Goal: Information Seeking & Learning: Learn about a topic

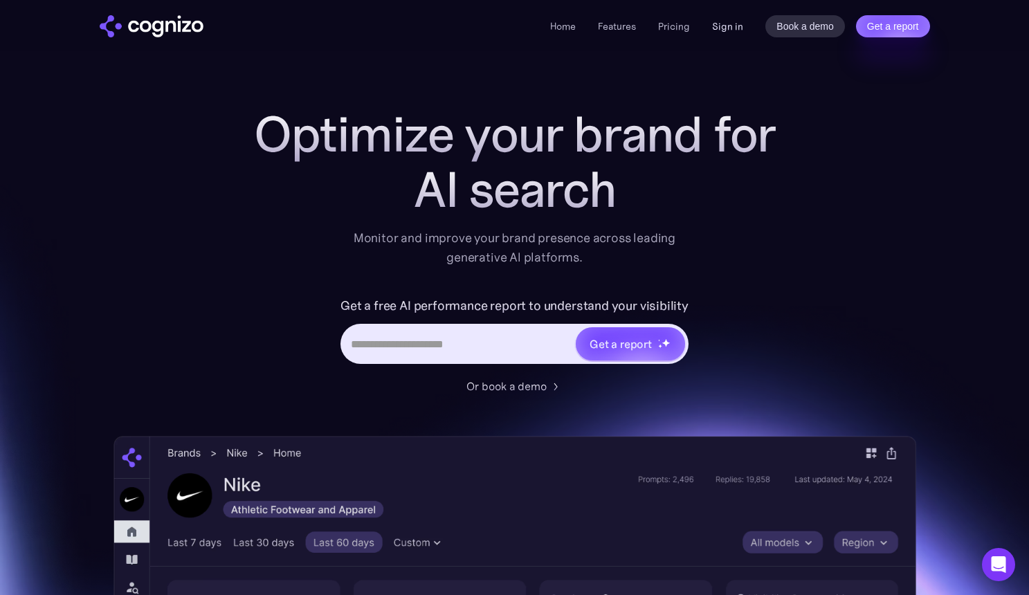
click at [725, 27] on link "Sign in" at bounding box center [727, 26] width 31 height 17
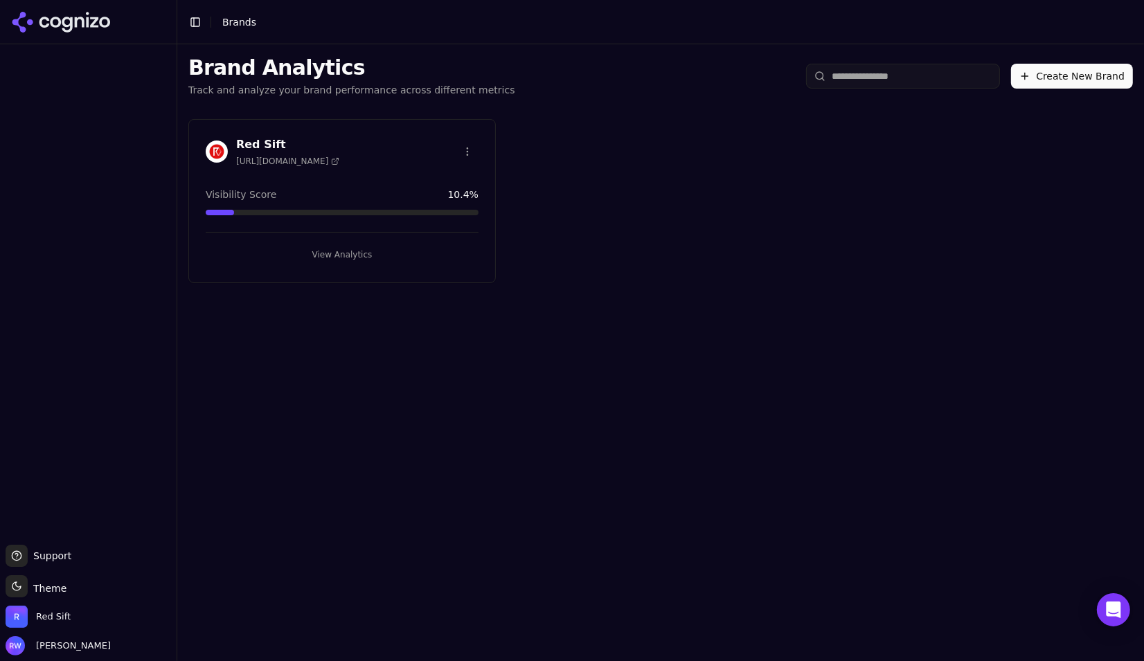
click at [308, 260] on button "View Analytics" at bounding box center [342, 255] width 273 height 22
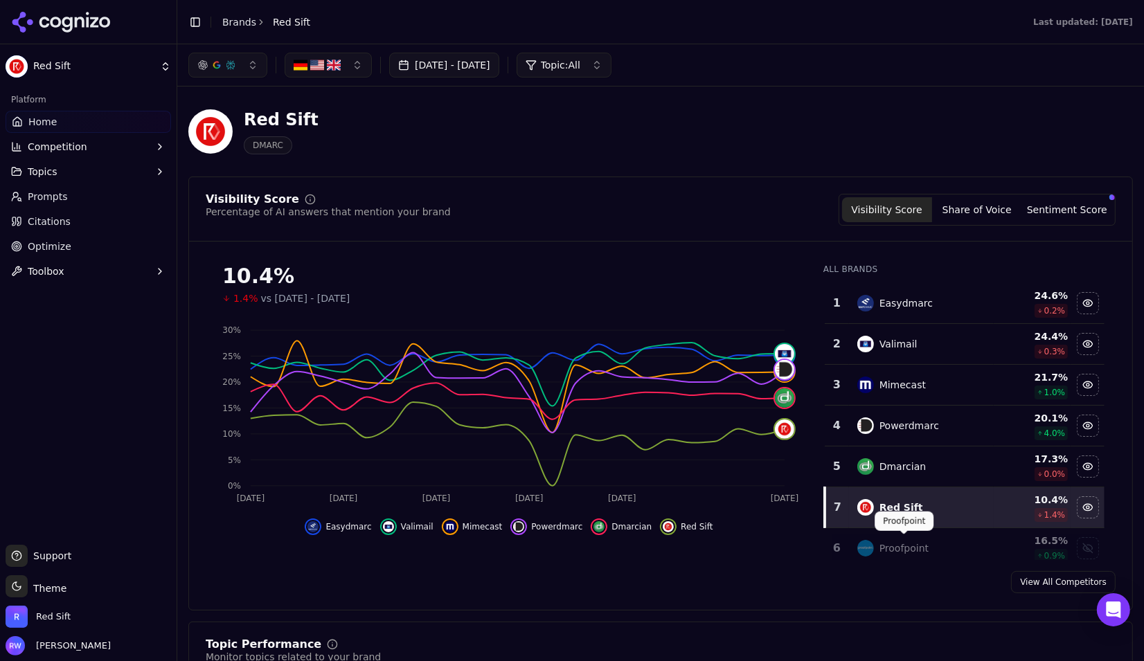
click at [905, 541] on div "Proofpoint" at bounding box center [903, 548] width 49 height 14
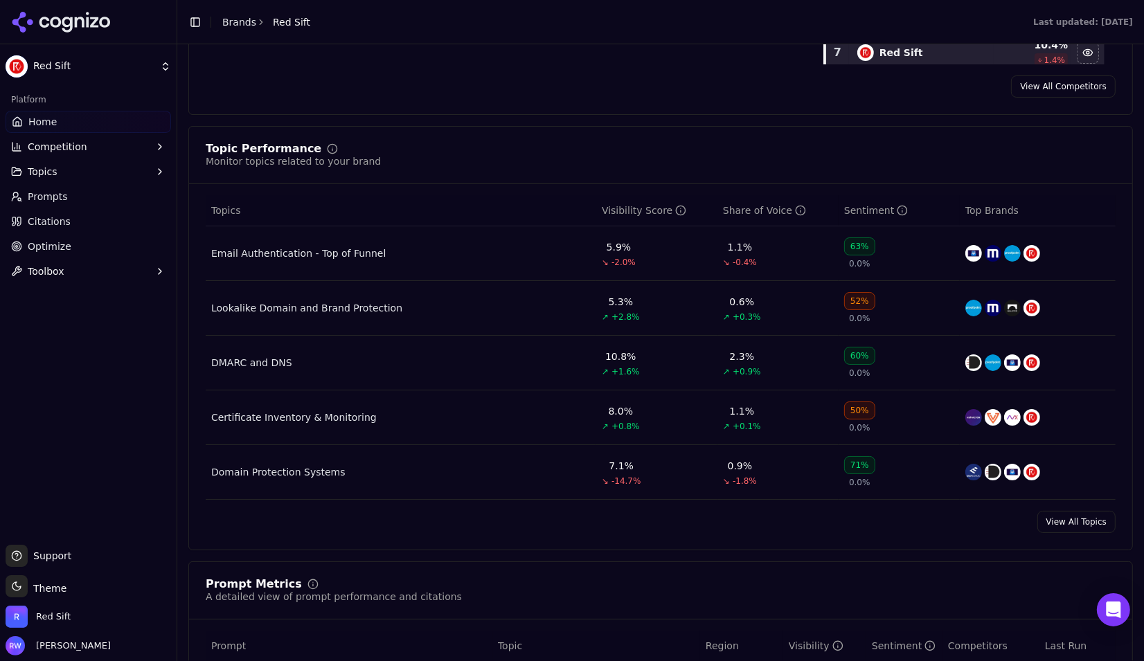
scroll to position [500, 0]
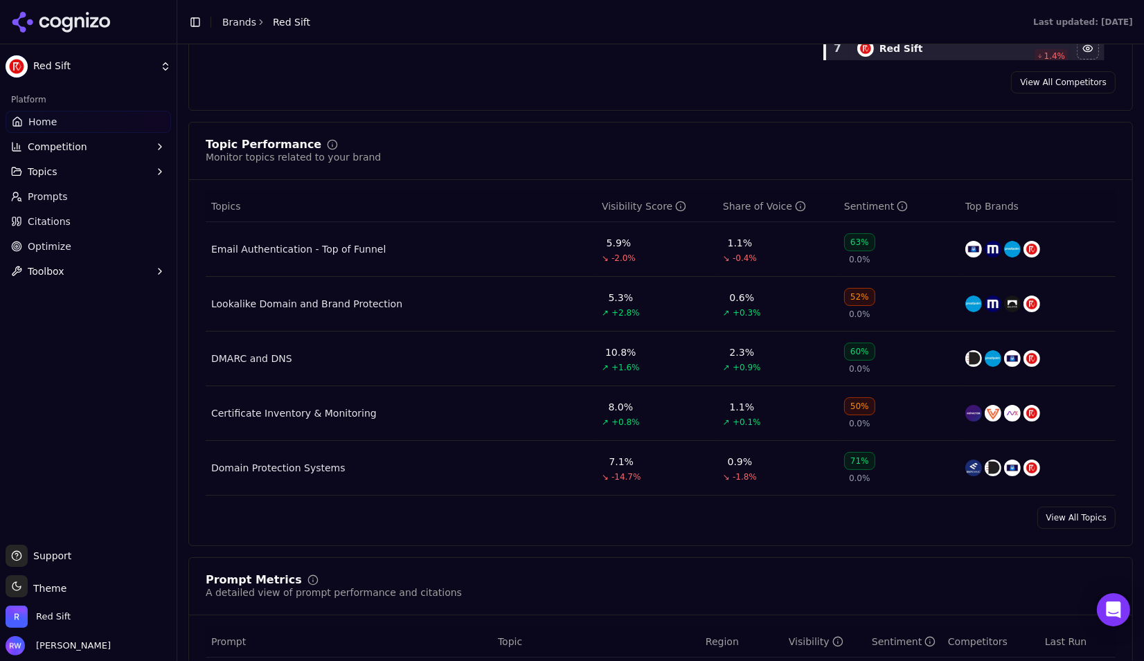
click at [1070, 516] on link "View All Topics" at bounding box center [1076, 518] width 78 height 22
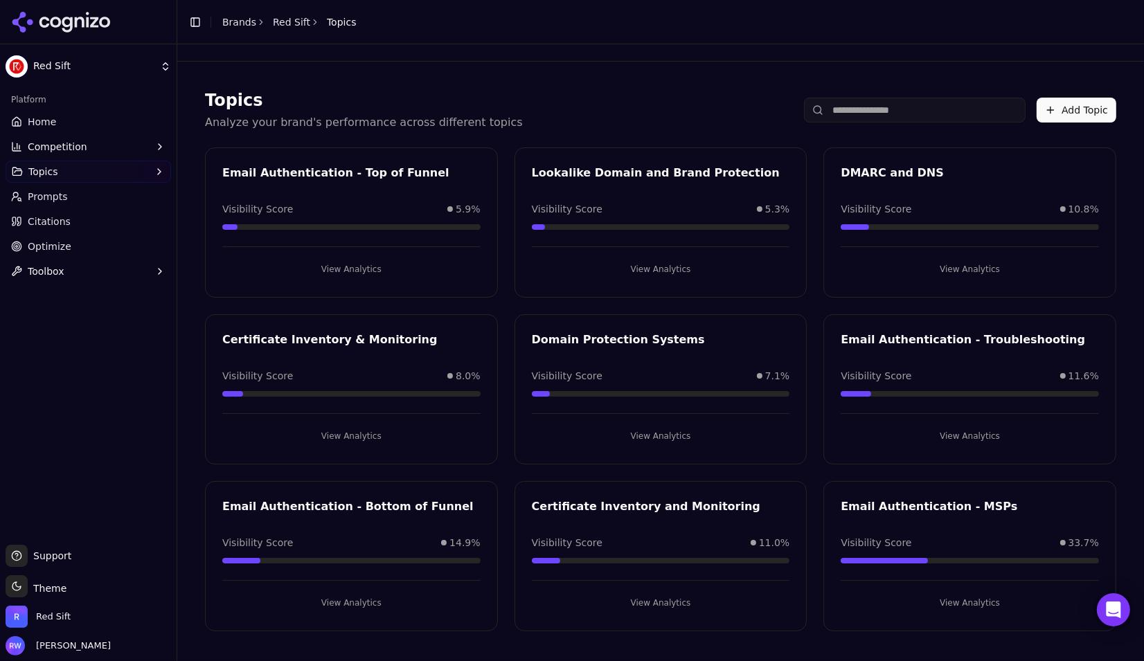
click at [437, 595] on button "View Analytics" at bounding box center [351, 603] width 258 height 22
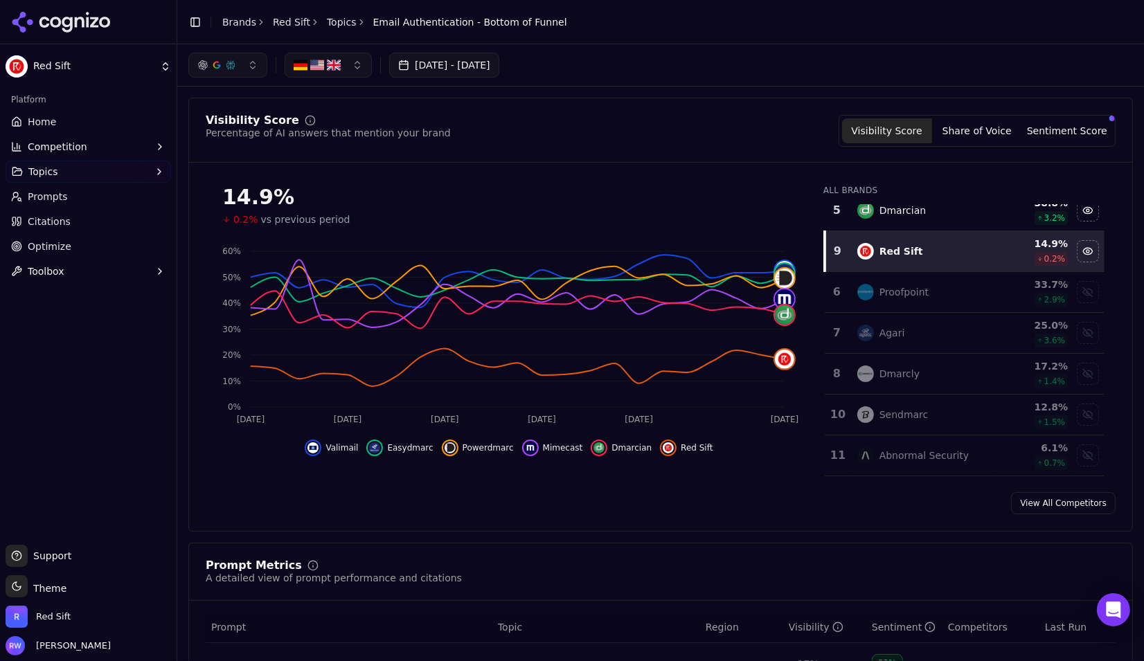
scroll to position [179, 0]
drag, startPoint x: 902, startPoint y: 284, endPoint x: 903, endPoint y: 291, distance: 7.7
click at [902, 284] on div "Proofpoint" at bounding box center [903, 291] width 49 height 14
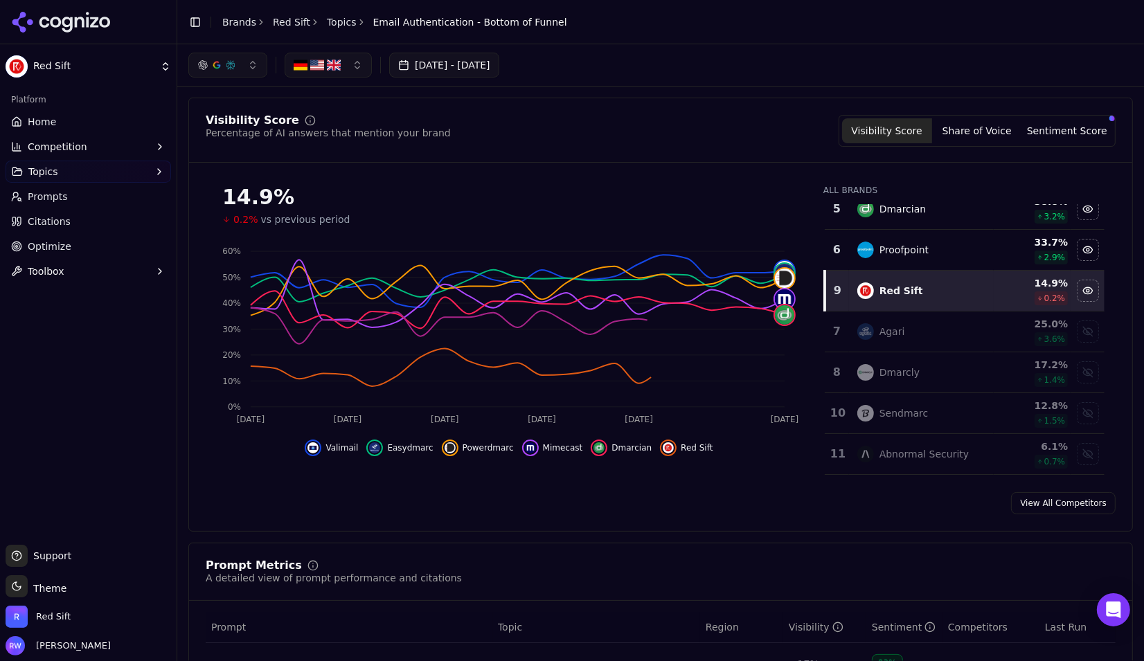
click at [914, 323] on div "Agari" at bounding box center [921, 331] width 128 height 17
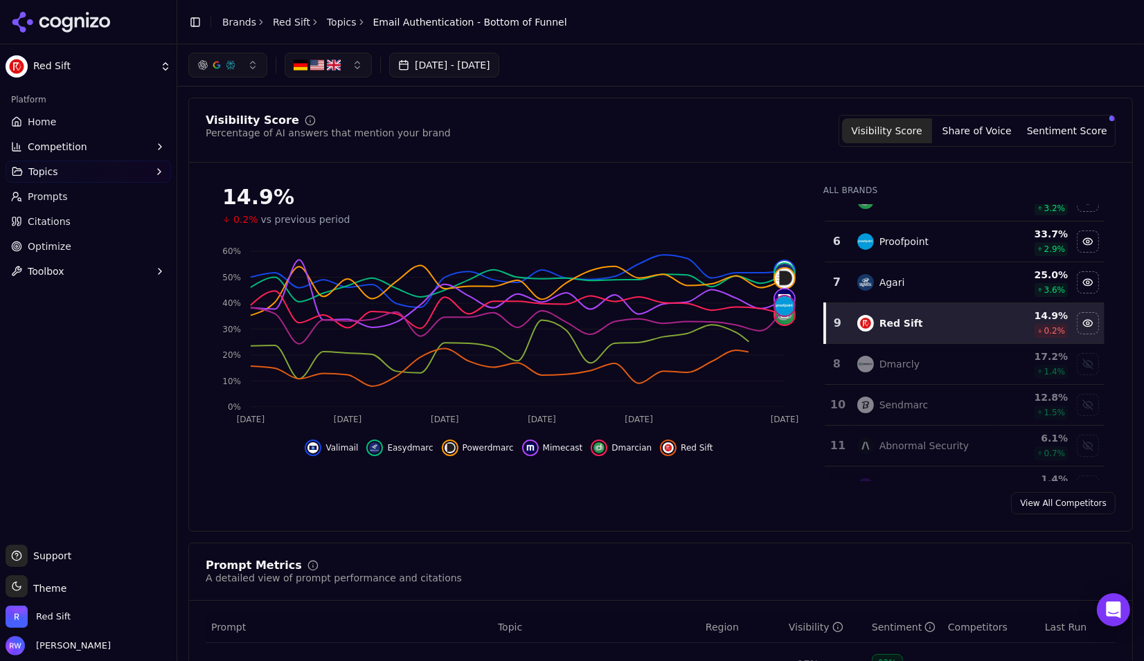
drag, startPoint x: 919, startPoint y: 361, endPoint x: 925, endPoint y: 368, distance: 9.8
click at [918, 361] on div "Dmarcly" at bounding box center [921, 364] width 128 height 17
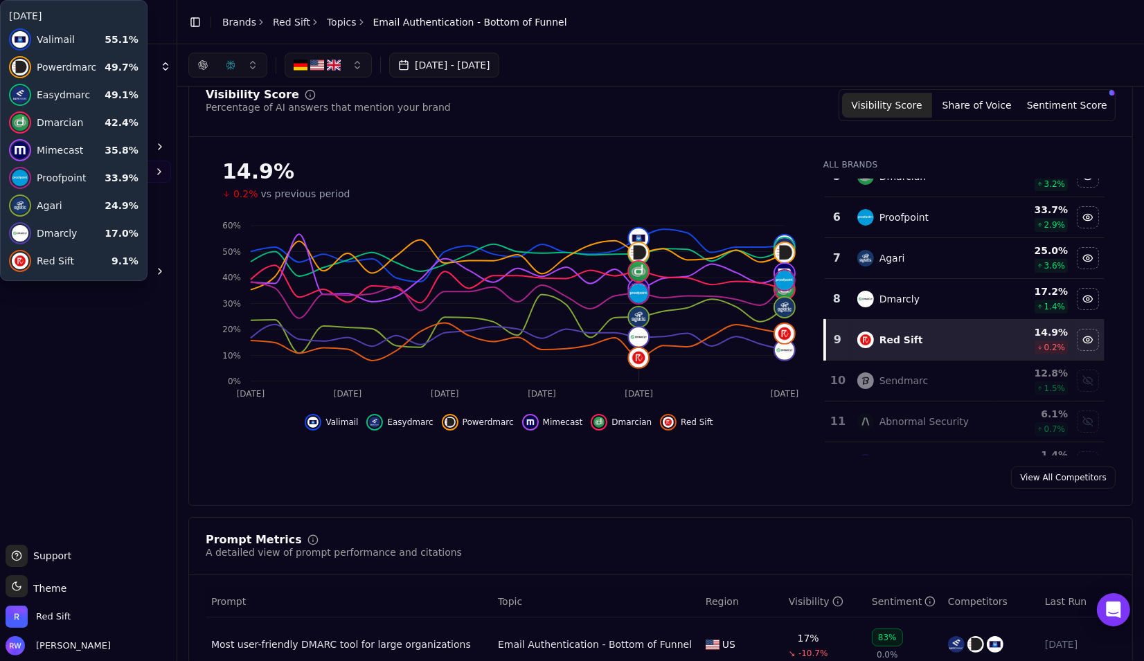
scroll to position [0, 0]
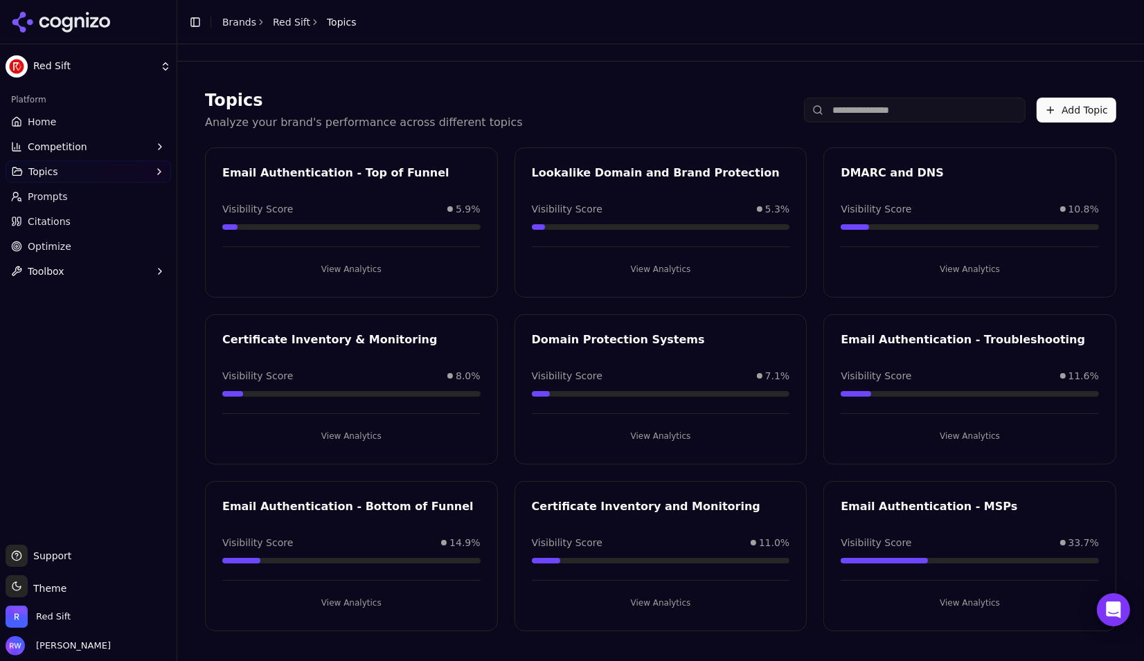
click at [955, 432] on button "View Analytics" at bounding box center [969, 436] width 258 height 22
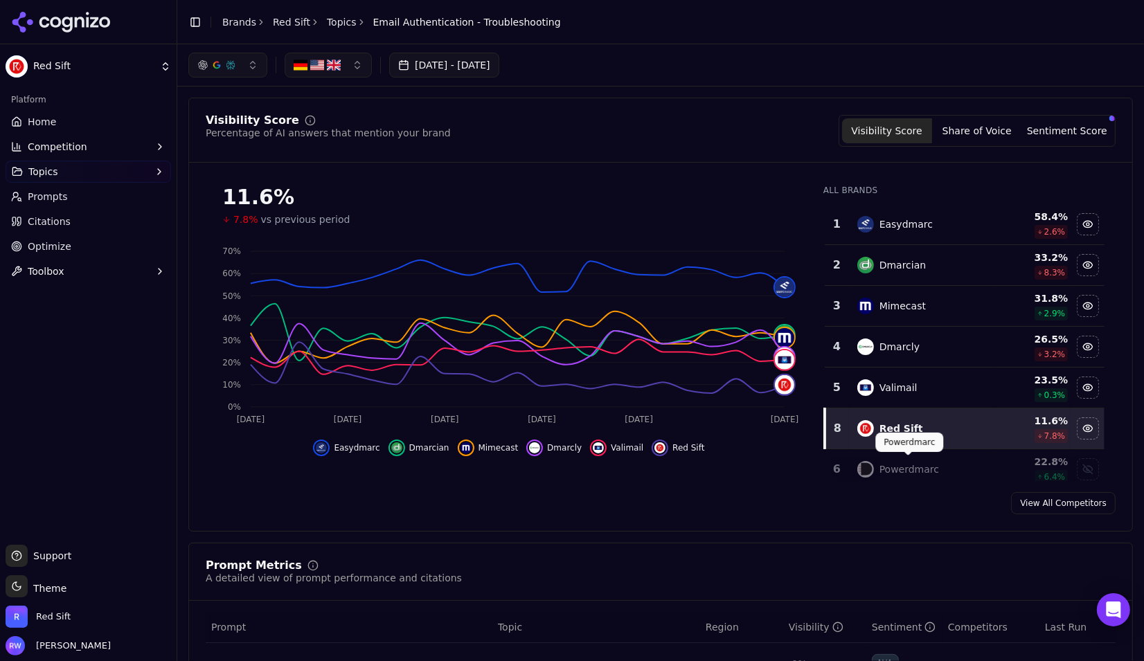
drag, startPoint x: 901, startPoint y: 459, endPoint x: 888, endPoint y: 432, distance: 29.7
click at [900, 453] on td "Powerdmarc" at bounding box center [921, 469] width 145 height 41
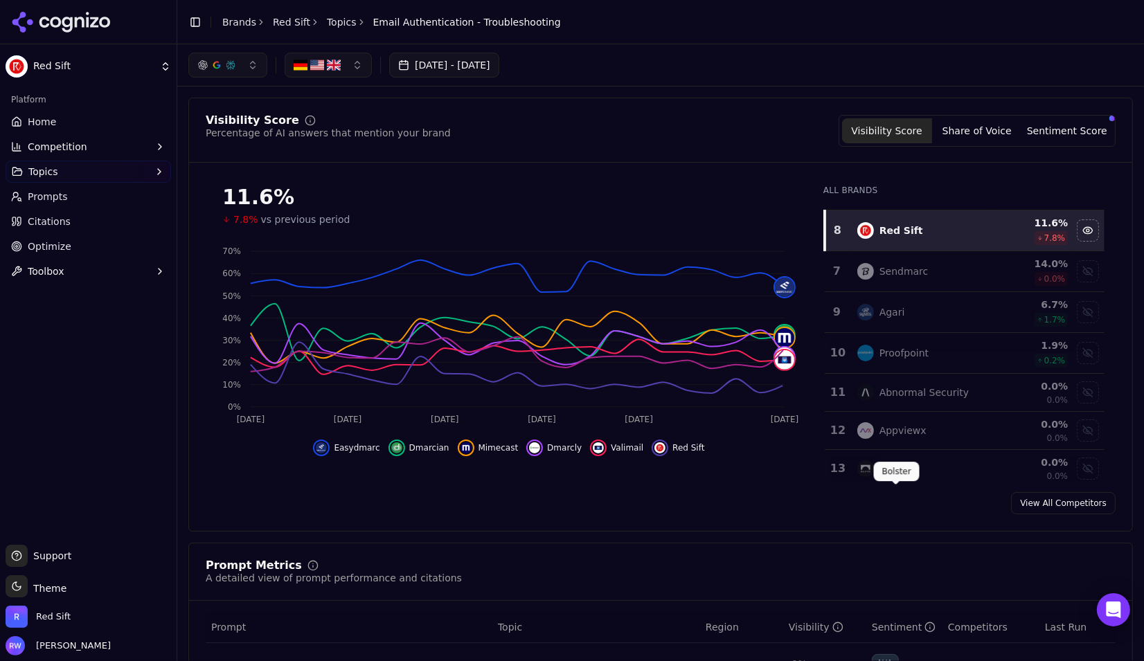
scroll to position [109, 0]
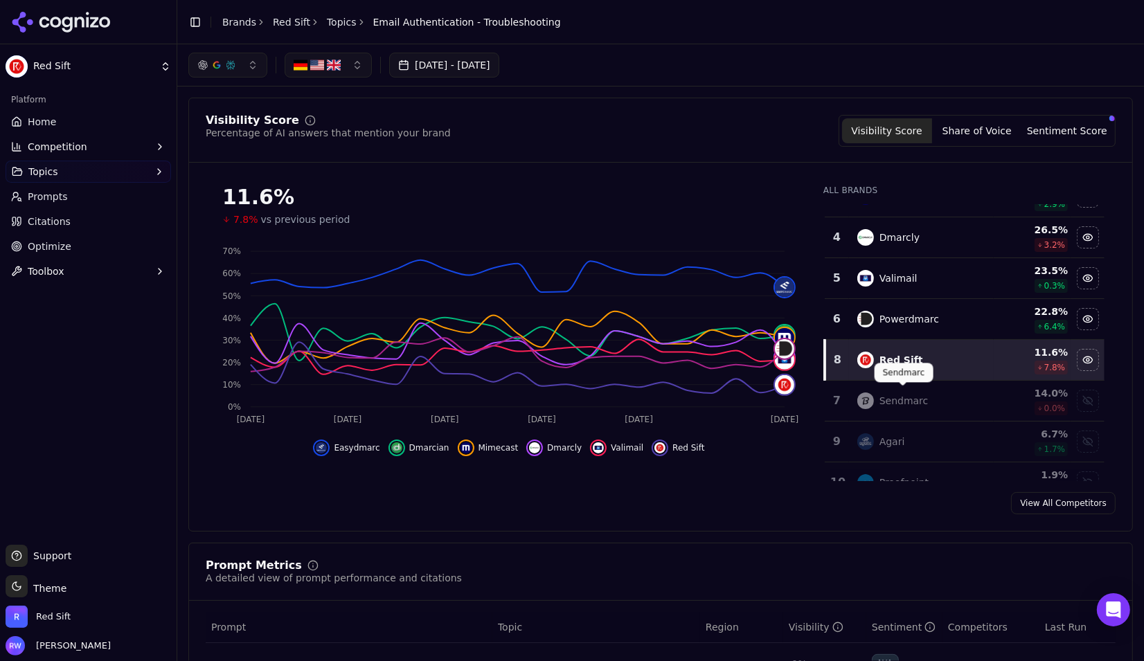
click at [885, 399] on div "Sendmarc" at bounding box center [903, 401] width 49 height 14
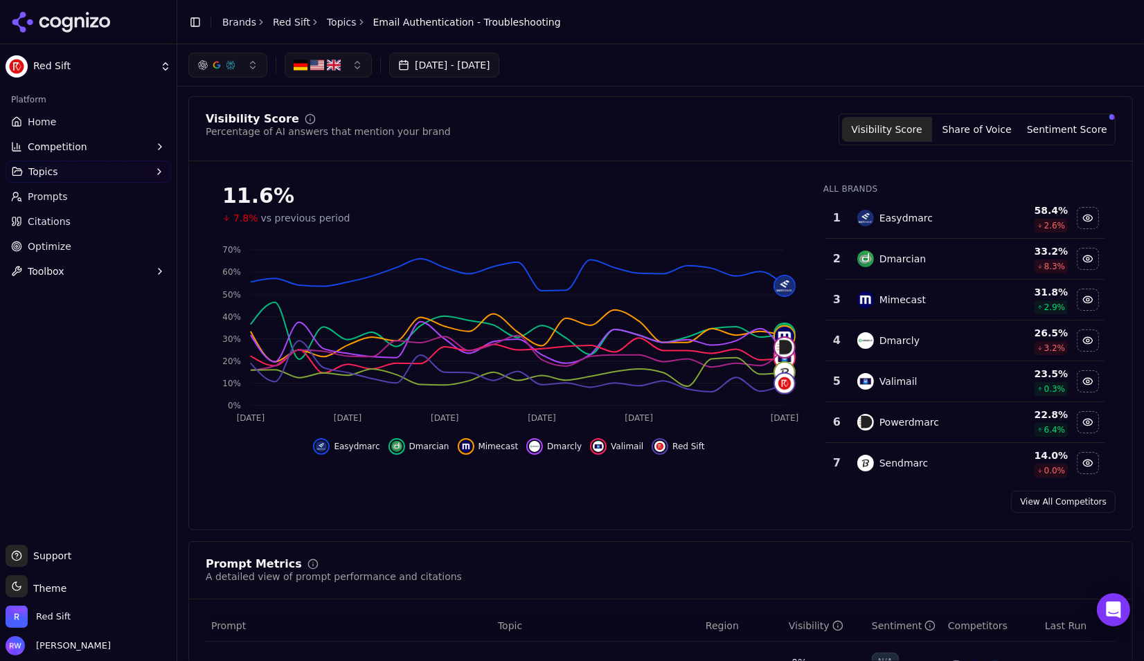
scroll to position [0, 0]
